Goal: Find specific page/section: Find specific page/section

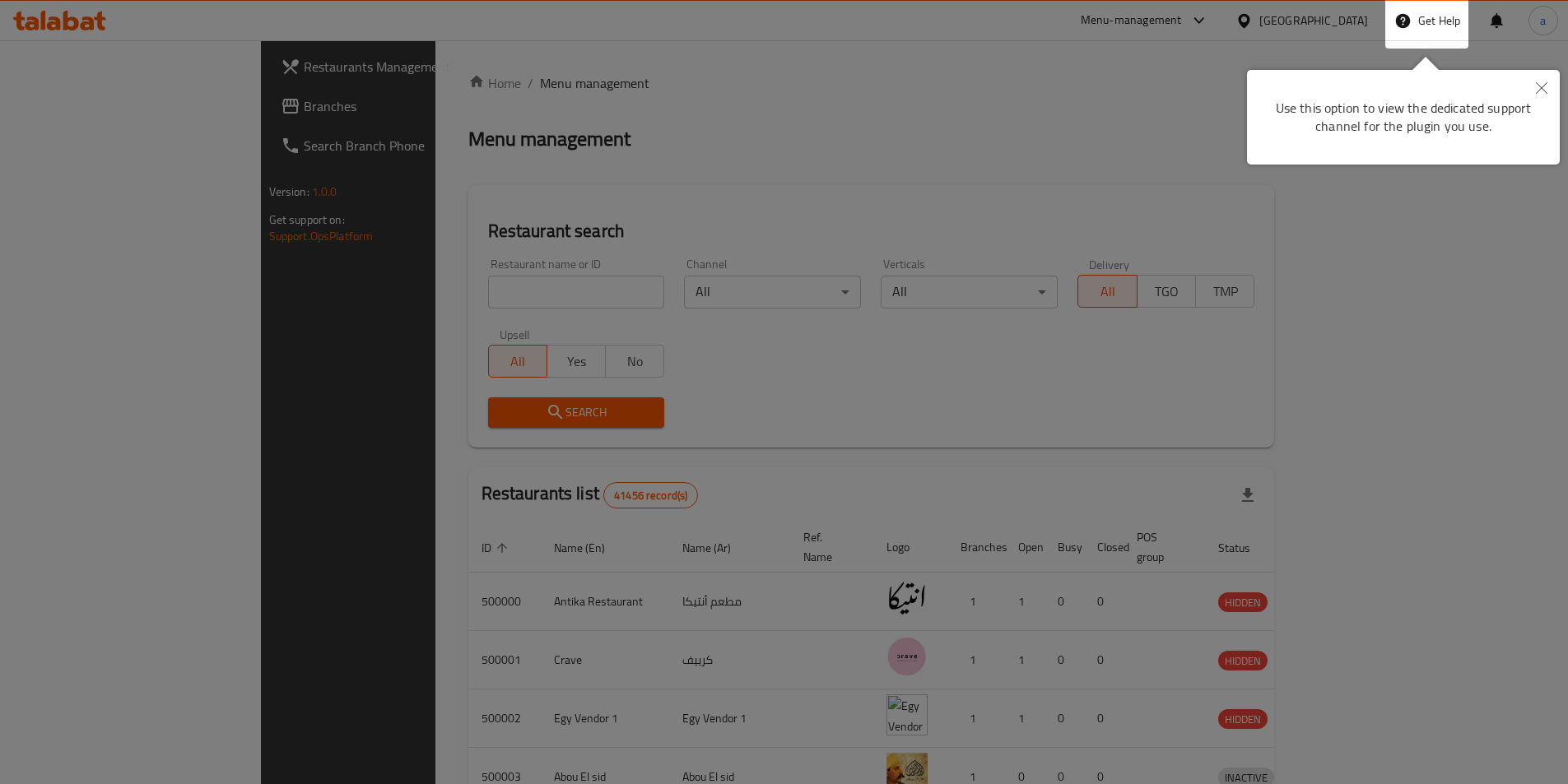
click at [1548, 82] on button "Close" at bounding box center [1542, 89] width 36 height 38
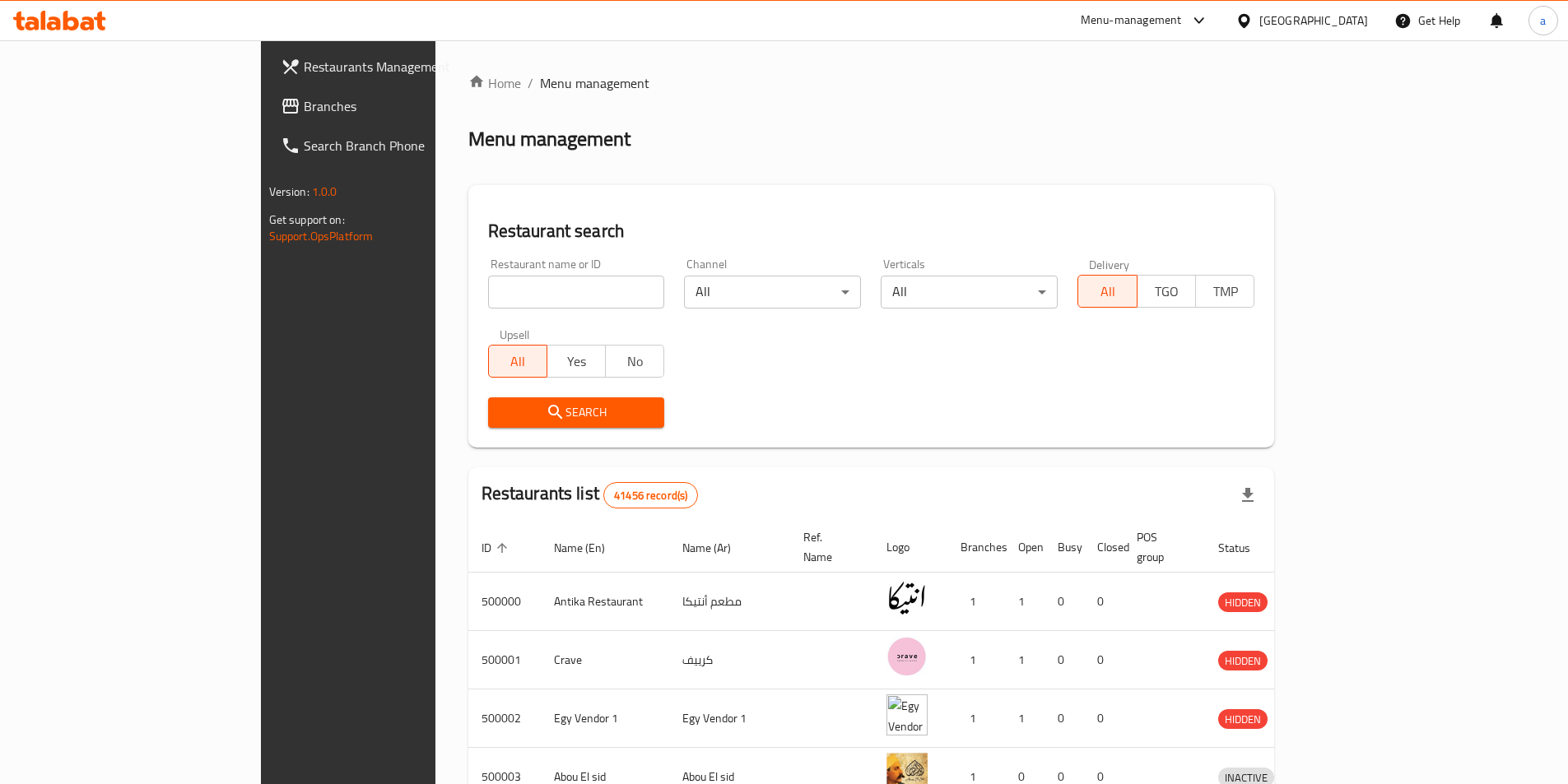
click at [1253, 21] on icon at bounding box center [1244, 21] width 17 height 17
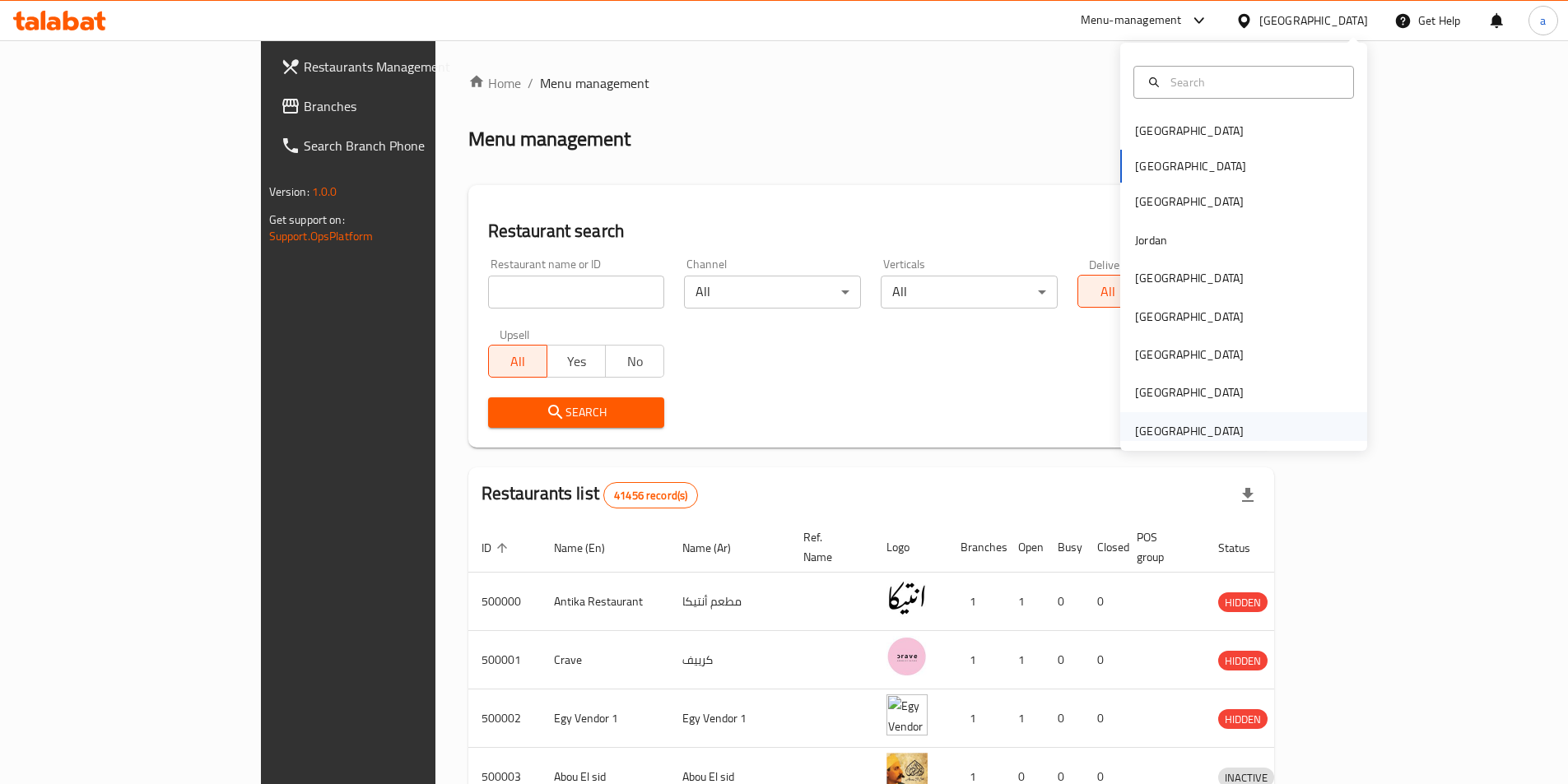
click at [1210, 427] on div "[GEOGRAPHIC_DATA]" at bounding box center [1189, 432] width 109 height 18
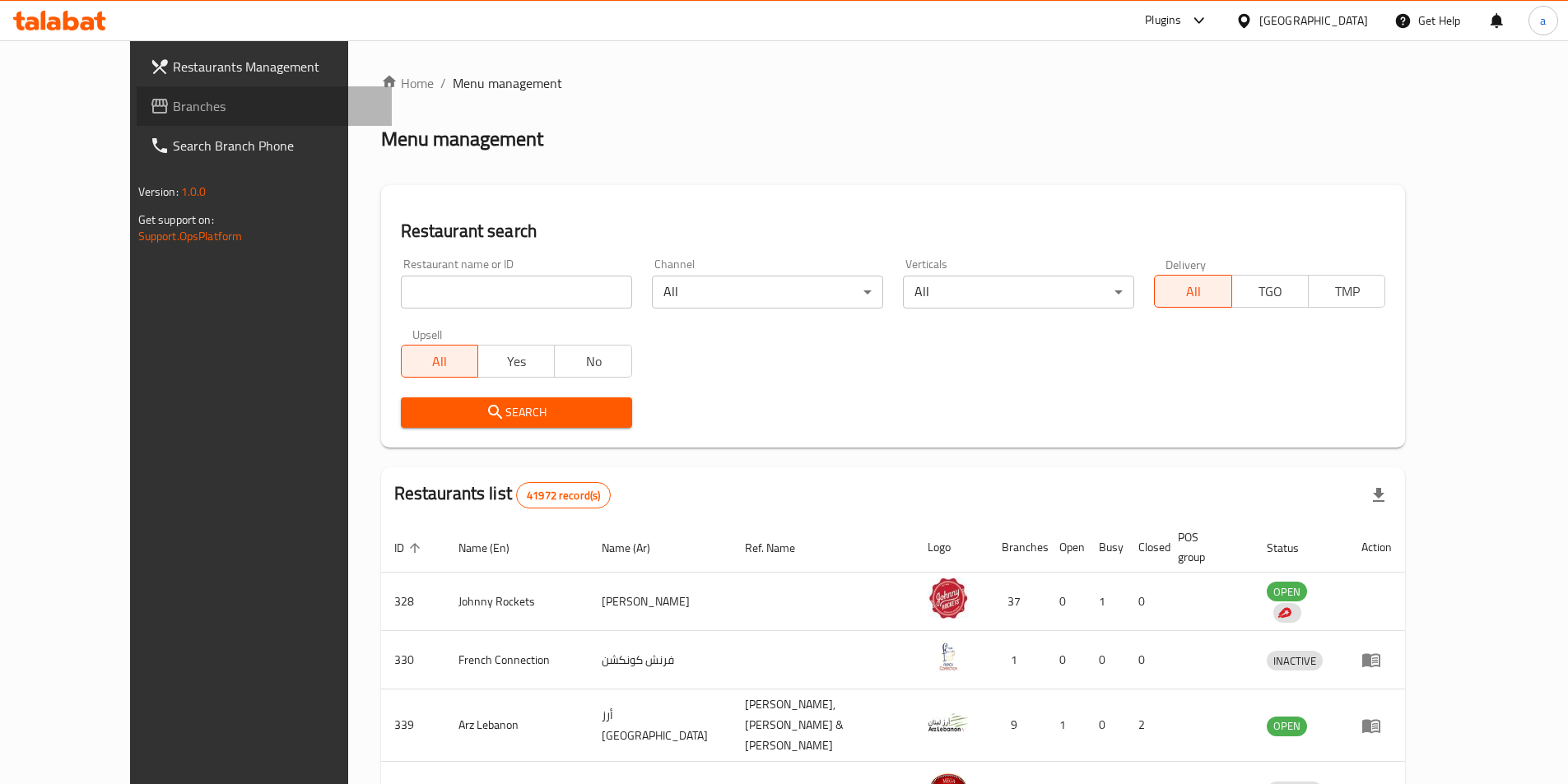
click at [173, 104] on span "Branches" at bounding box center [276, 106] width 206 height 20
